Goal: Information Seeking & Learning: Learn about a topic

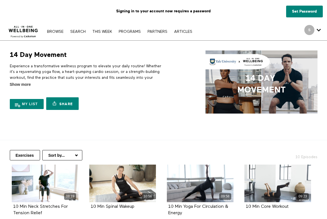
drag, startPoint x: 23, startPoint y: 104, endPoint x: 152, endPoint y: 63, distance: 135.3
click at [152, 63] on div "14 Day Movement 10 Episodes Experience a transformative wellness program to ele…" at bounding box center [83, 81] width 155 height 62
click at [130, 32] on link "PROGRAMS" at bounding box center [130, 32] width 28 height 4
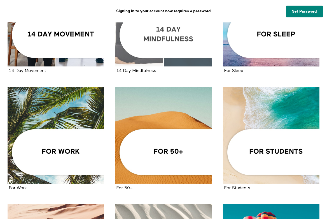
scroll to position [187, 0]
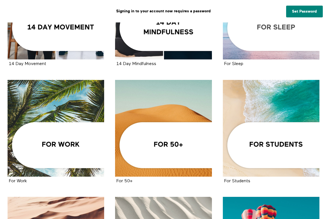
click at [280, 39] on div at bounding box center [271, 11] width 97 height 97
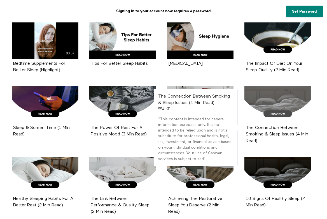
scroll to position [442, 0]
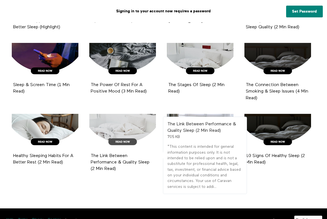
click at [133, 135] on div at bounding box center [122, 133] width 67 height 38
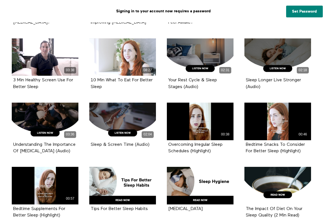
scroll to position [255, 0]
